Goal: Task Accomplishment & Management: Manage account settings

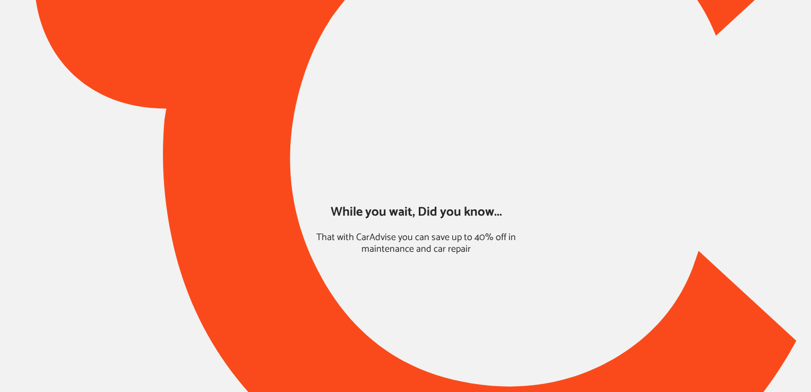
type input "*****"
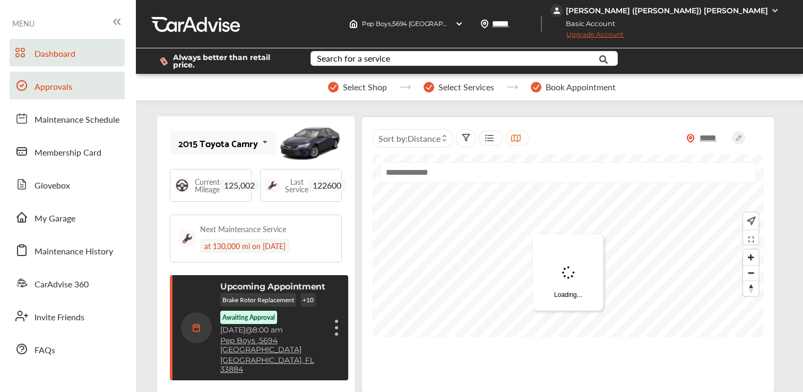
click at [96, 93] on link "Approvals" at bounding box center [67, 86] width 115 height 28
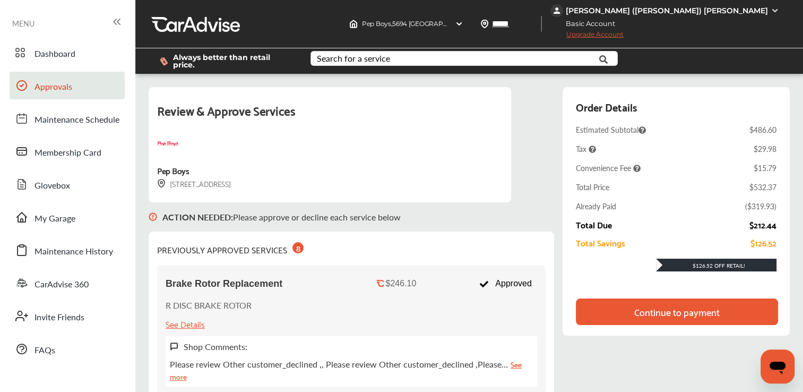
click at [671, 313] on div "Continue to payment" at bounding box center [677, 311] width 85 height 11
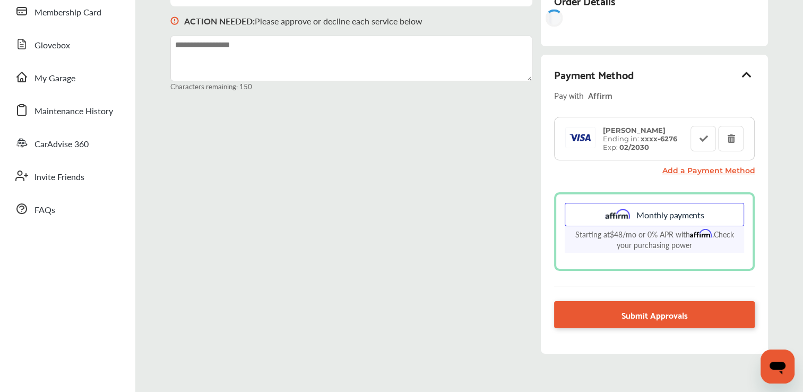
scroll to position [166, 0]
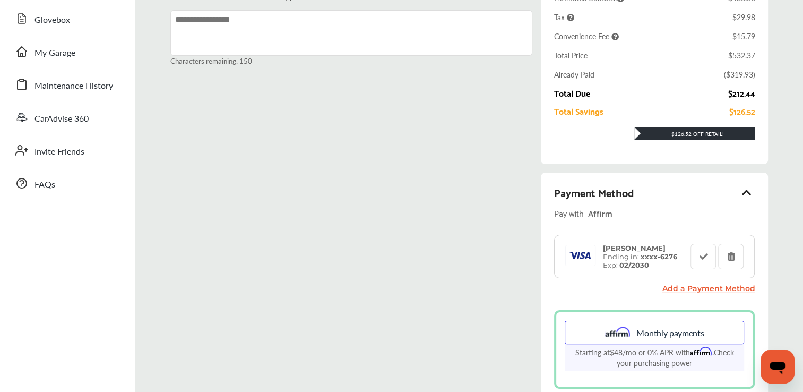
click at [658, 286] on div "[PERSON_NAME] Ending in: xxxx- 6276 Exp: 02/2030 Add a Payment Method Monthly p…" at bounding box center [654, 312] width 201 height 154
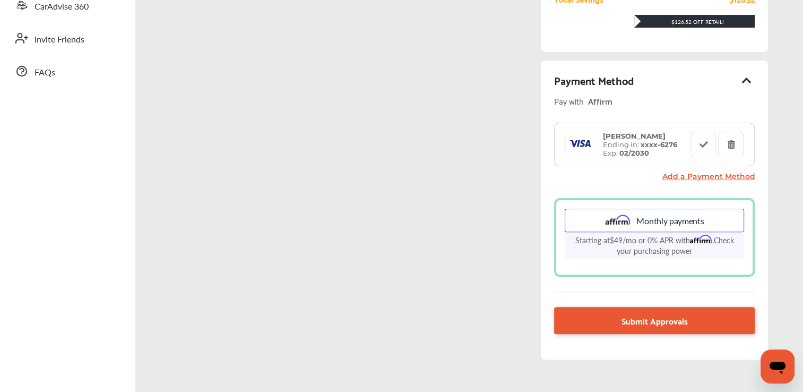
scroll to position [282, 0]
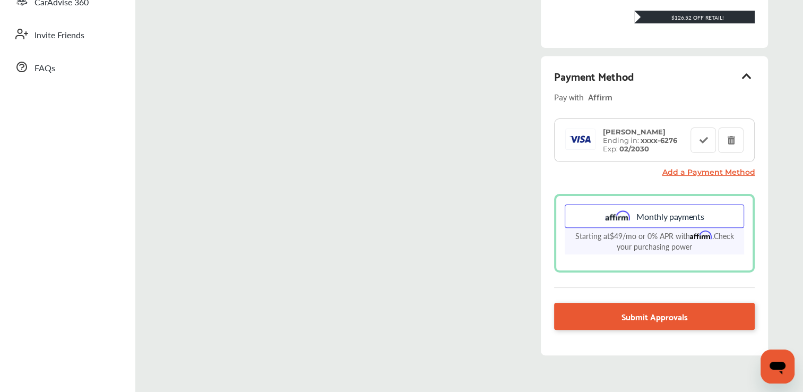
click at [628, 309] on span "Submit Approvals" at bounding box center [655, 316] width 66 height 14
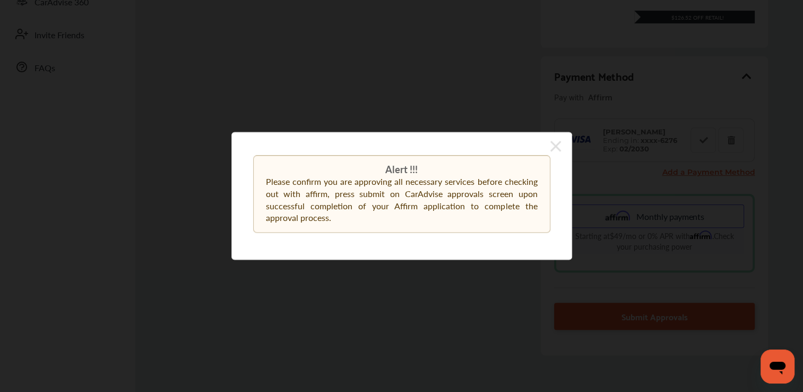
click at [556, 141] on icon at bounding box center [556, 146] width 11 height 17
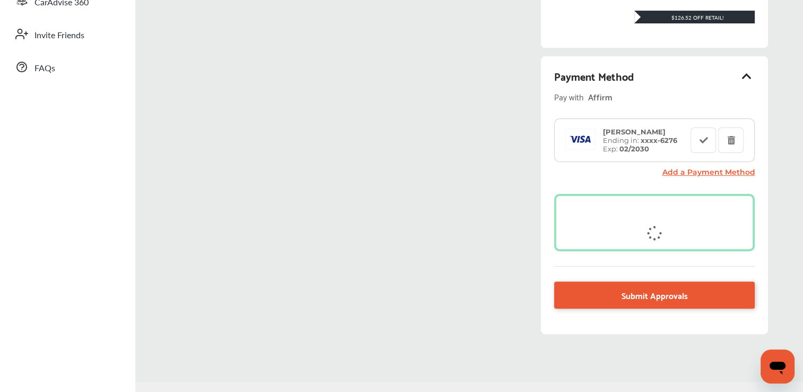
scroll to position [161, 0]
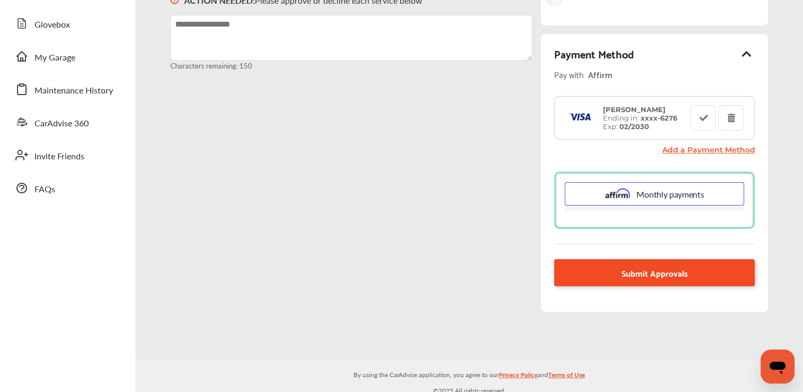
click at [646, 265] on span "Submit Approvals" at bounding box center [655, 272] width 66 height 14
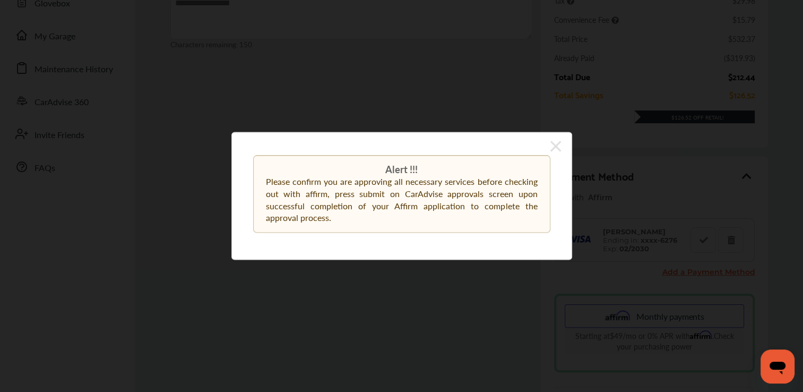
click at [558, 150] on icon at bounding box center [556, 146] width 11 height 11
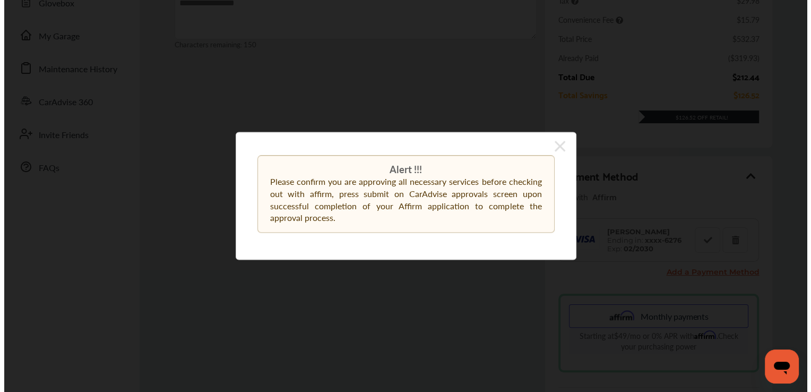
scroll to position [193, 0]
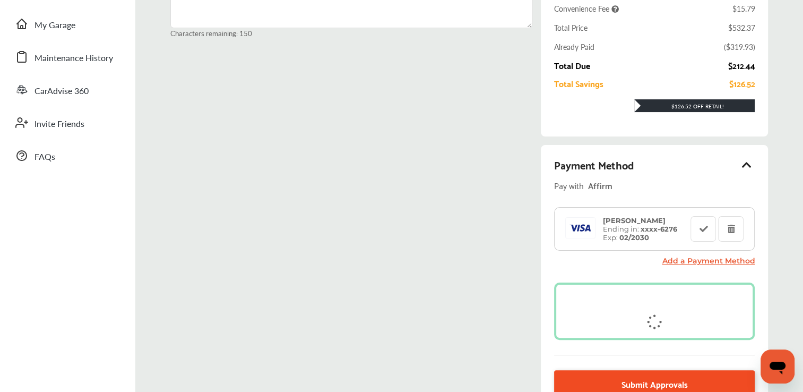
click at [655, 372] on body "My Account Dashboard Approvals Maintenance Schedule Membership Card Glovebox My…" at bounding box center [401, 158] width 803 height 702
